Goal: Book appointment/travel/reservation

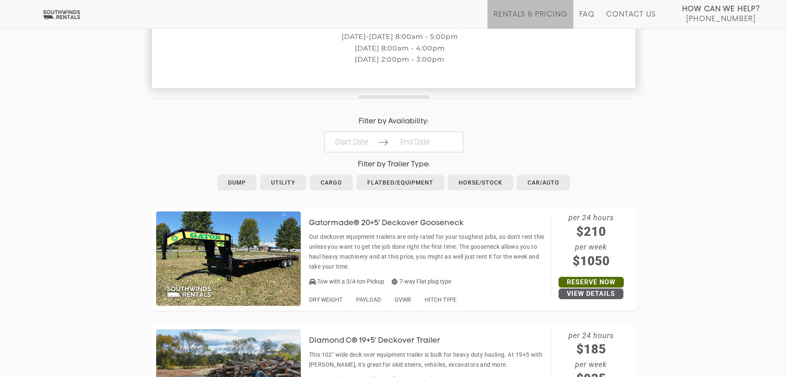
scroll to position [331, 0]
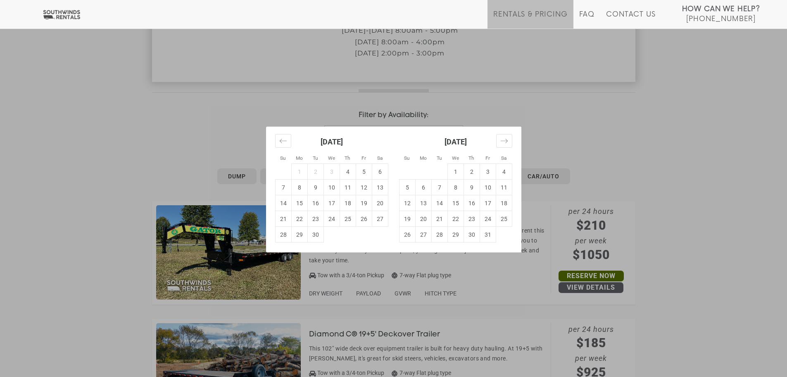
click at [349, 172] on td "4" at bounding box center [348, 172] width 16 height 16
type input "[DATE]"
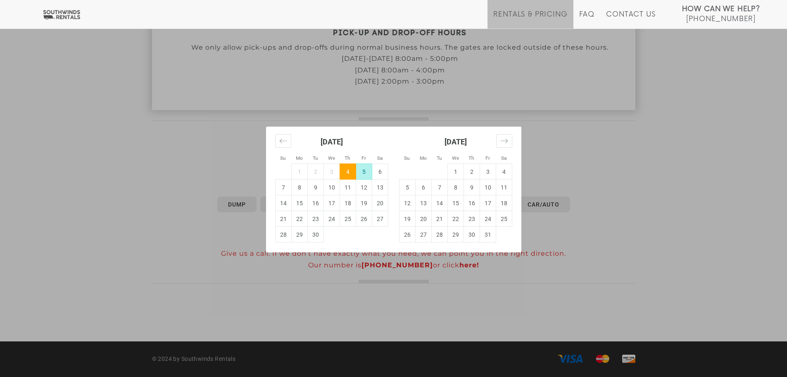
scroll to position [302, 0]
click at [299, 187] on td "8" at bounding box center [299, 187] width 16 height 16
type input "[DATE]"
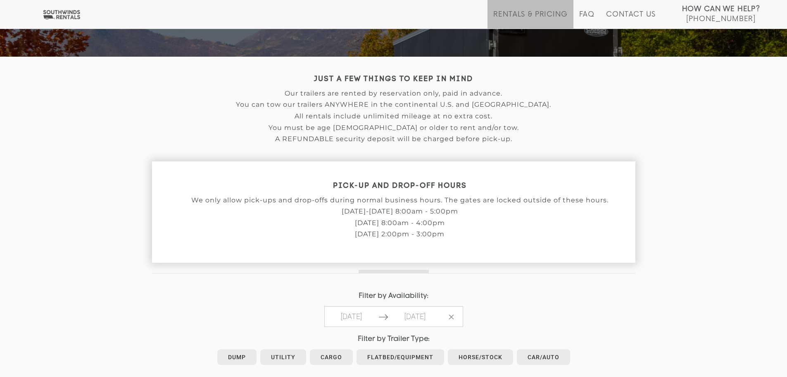
scroll to position [165, 0]
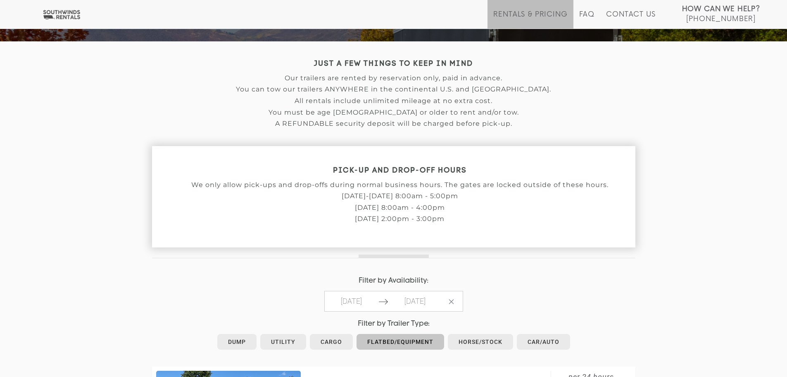
click at [393, 336] on link "Flatbed/Equipment" at bounding box center [401, 342] width 88 height 16
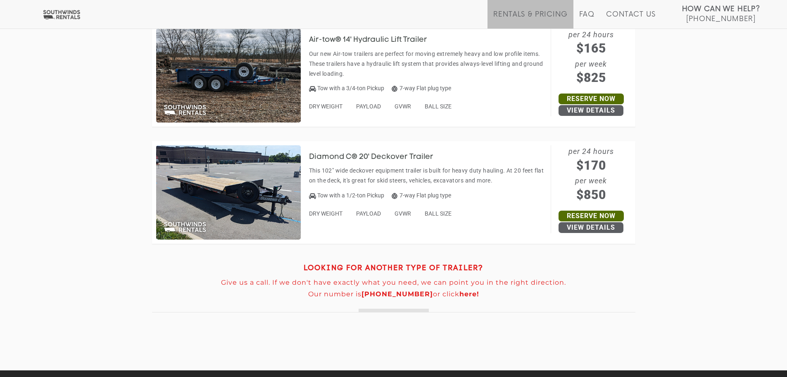
scroll to position [1238, 0]
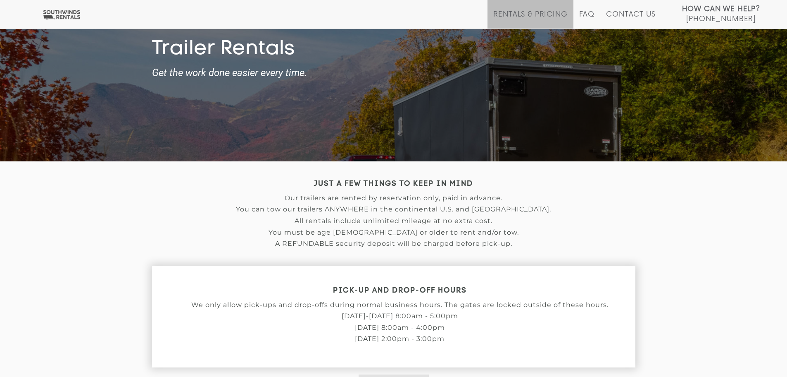
scroll to position [0, 0]
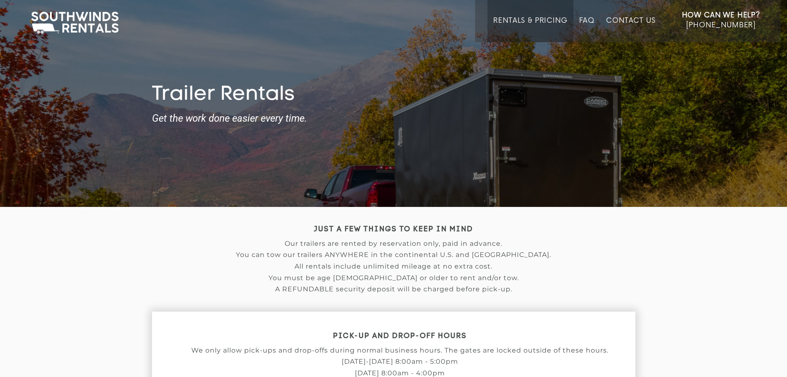
click at [262, 41] on div "How Can We Help? Click here to call (615) 288-5050 Rentals & Pricing FAQ Contac…" at bounding box center [393, 21] width 775 height 42
click at [235, 40] on div "How Can We Help? Click here to call (615) 288-5050 Rentals & Pricing FAQ Contac…" at bounding box center [393, 21] width 775 height 42
drag, startPoint x: 118, startPoint y: 86, endPoint x: 112, endPoint y: 86, distance: 6.2
click at [117, 86] on div "Trailer Rentals Get the work done easier every time." at bounding box center [393, 118] width 787 height 70
click at [94, 82] on div "Trailer Rentals Get the work done easier every time." at bounding box center [393, 118] width 787 height 178
